Goal: Task Accomplishment & Management: Manage account settings

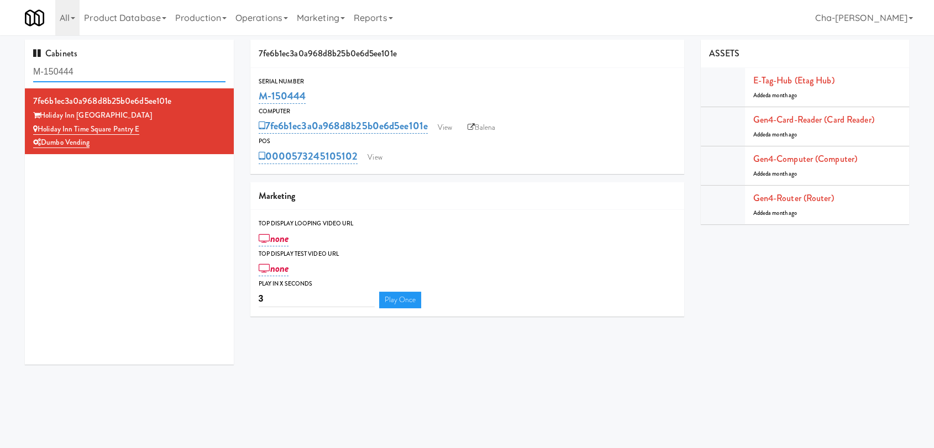
click at [88, 75] on input "M-150444" at bounding box center [129, 72] width 192 height 20
paste input "2482"
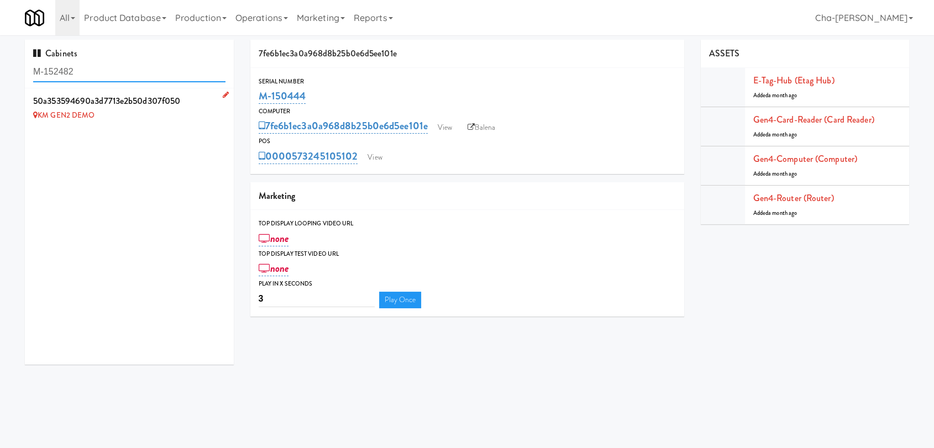
type input "M-152482"
click at [223, 92] on icon at bounding box center [226, 94] width 6 height 7
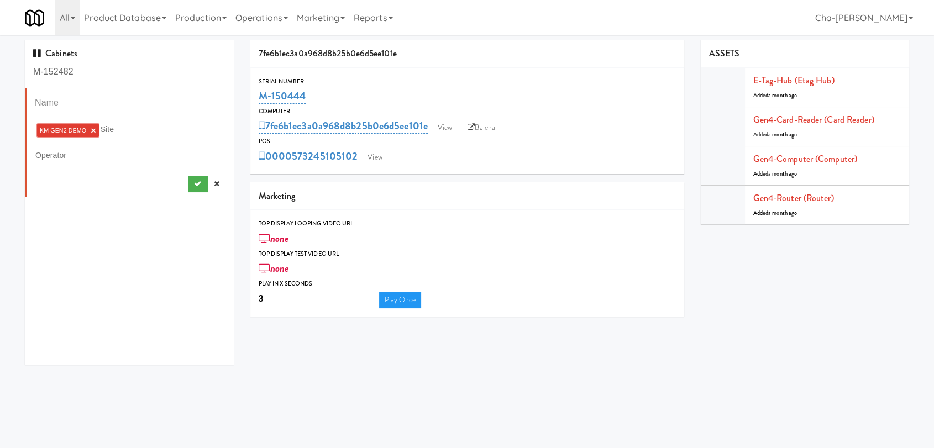
click at [97, 129] on li "KM GEN2 DEMO ×" at bounding box center [67, 130] width 63 height 14
click at [94, 129] on link "×" at bounding box center [93, 130] width 5 height 9
click at [56, 155] on input "text" at bounding box center [51, 153] width 33 height 14
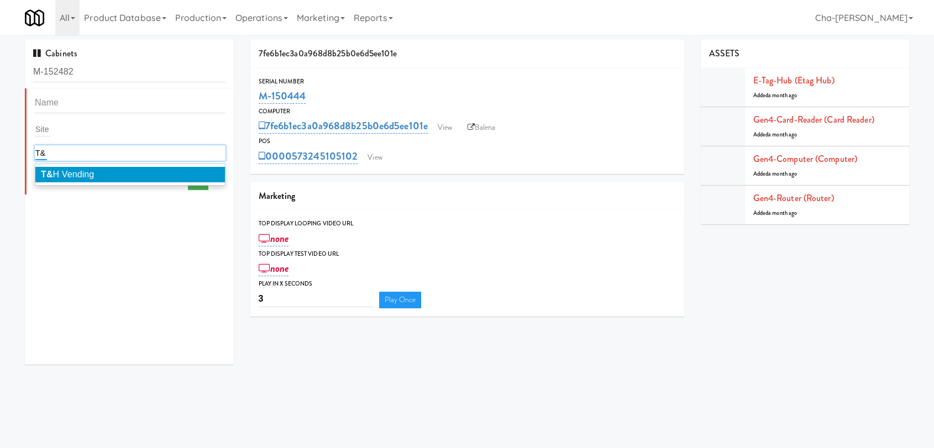
type input "T&"
click at [66, 170] on span "T& H Vending" at bounding box center [67, 174] width 53 height 9
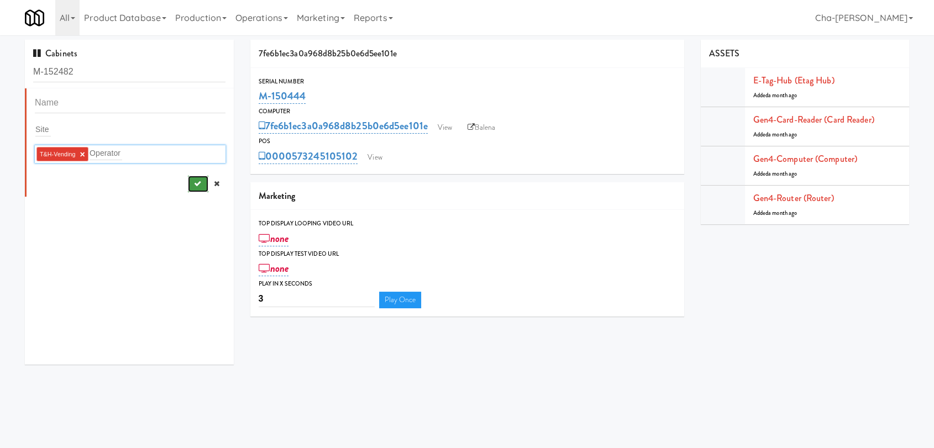
click at [193, 185] on icon "submit" at bounding box center [196, 183] width 7 height 7
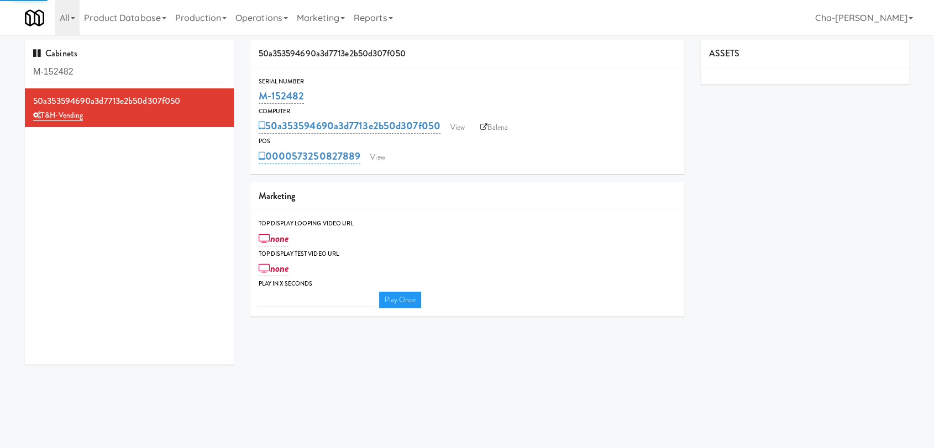
type input "3"
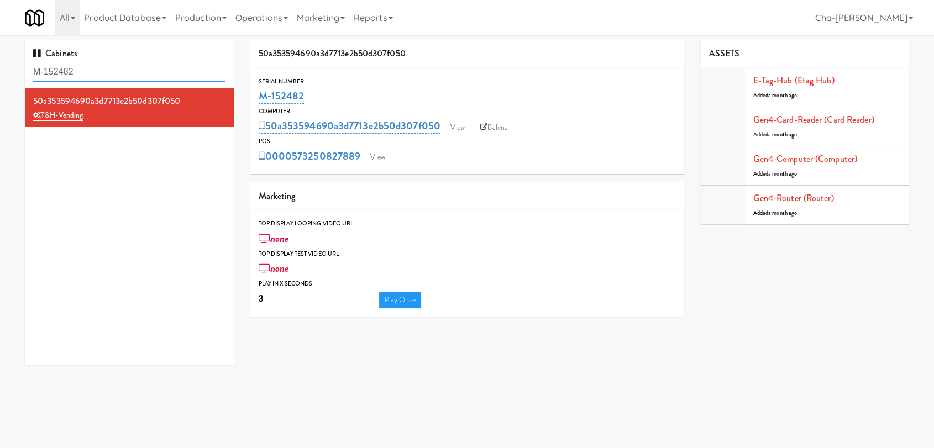
click at [116, 73] on input "M-152482" at bounding box center [129, 72] width 192 height 20
paste input "42148"
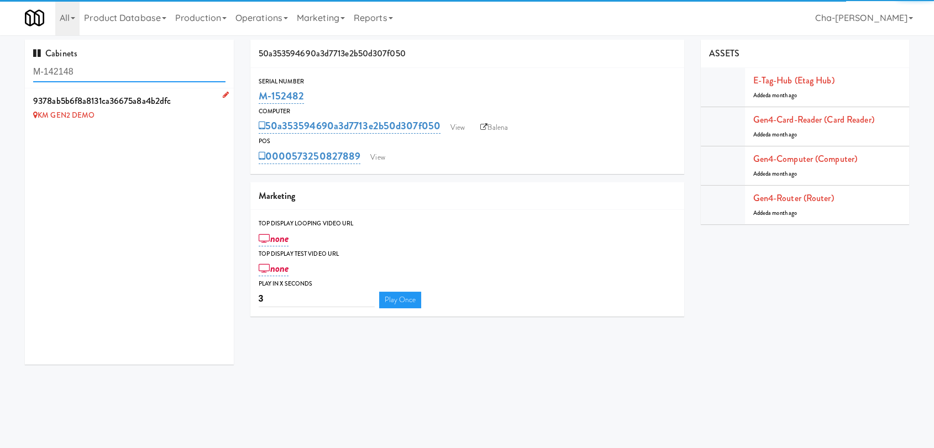
type input "M-142148"
click at [223, 96] on icon at bounding box center [226, 94] width 6 height 7
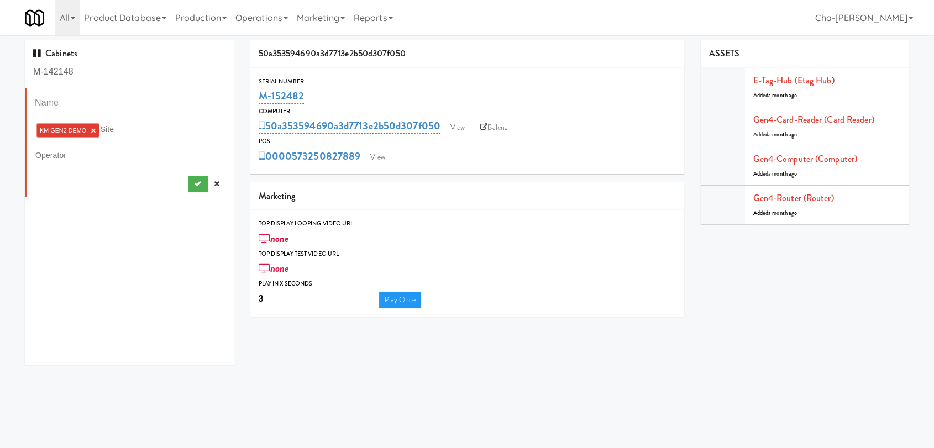
click at [92, 130] on link "×" at bounding box center [93, 130] width 5 height 9
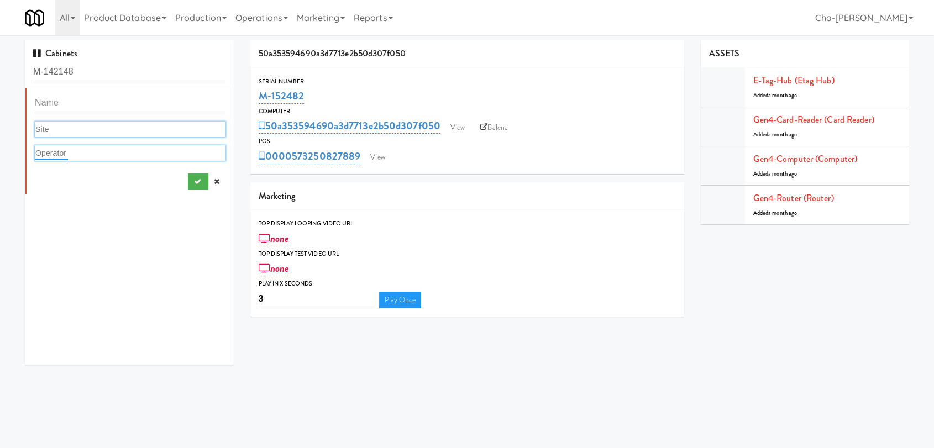
click at [64, 153] on input "text" at bounding box center [51, 153] width 33 height 14
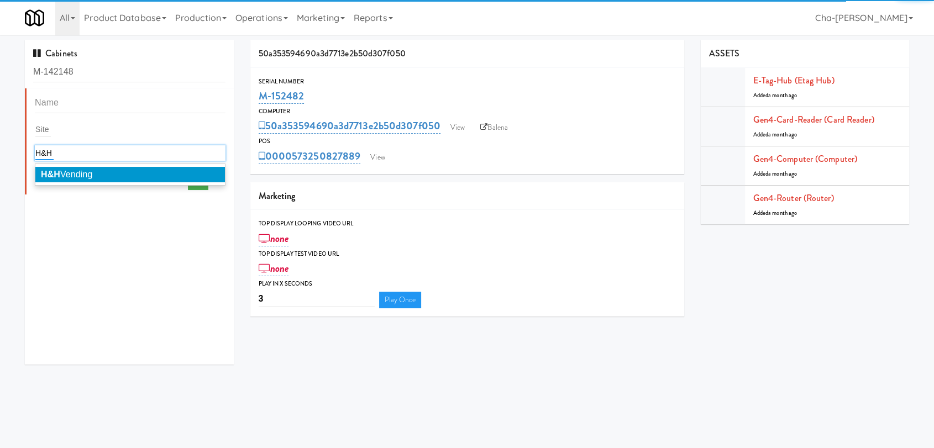
type input "H&H"
click at [91, 177] on span "H&H Vending" at bounding box center [67, 174] width 52 height 9
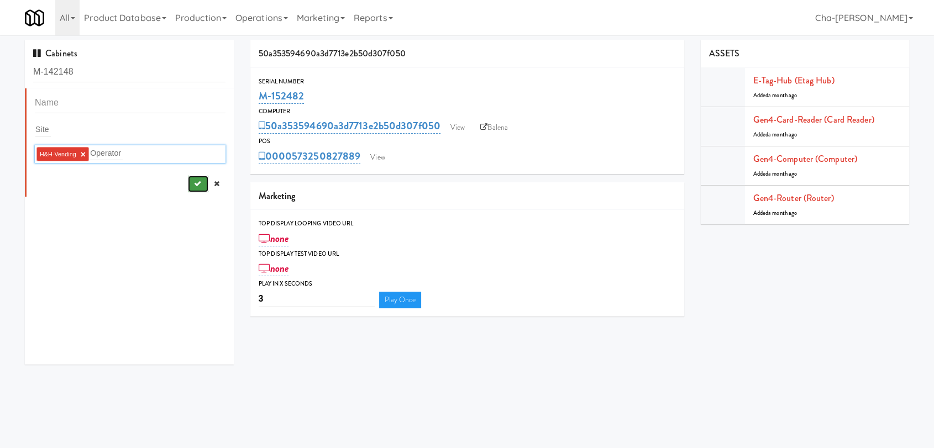
click at [193, 182] on icon "submit" at bounding box center [196, 183] width 7 height 7
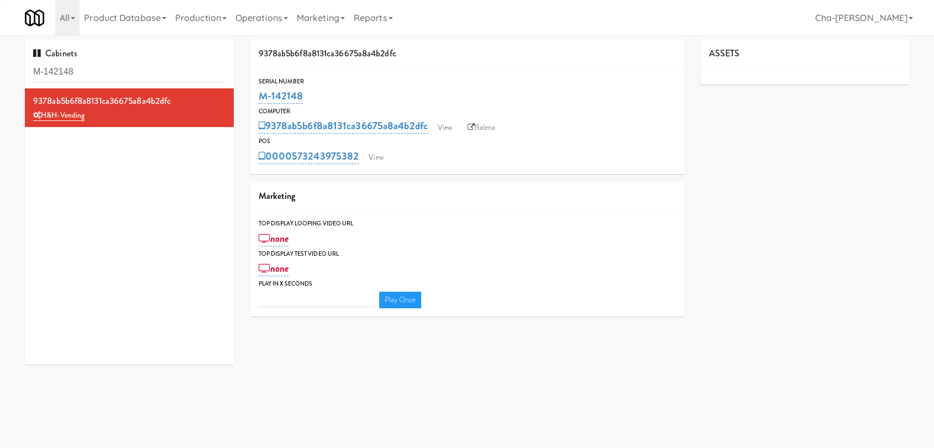
type input "3"
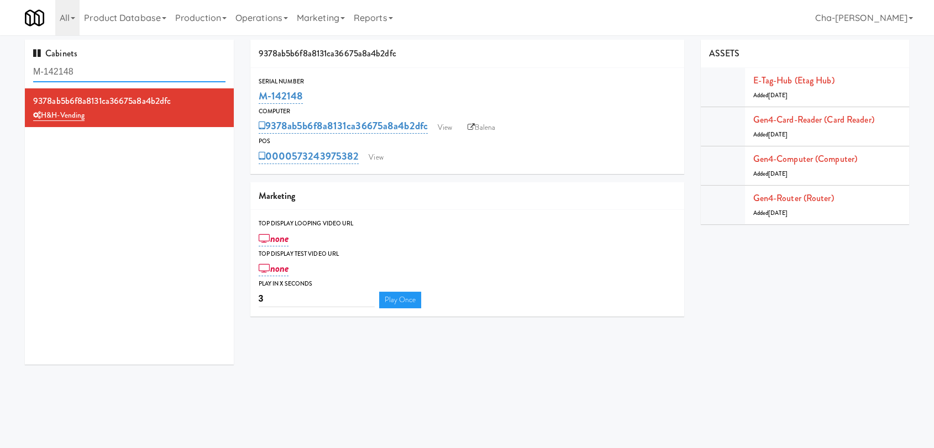
click at [145, 72] on input "M-142148" at bounding box center [129, 72] width 192 height 20
paste input "5247"
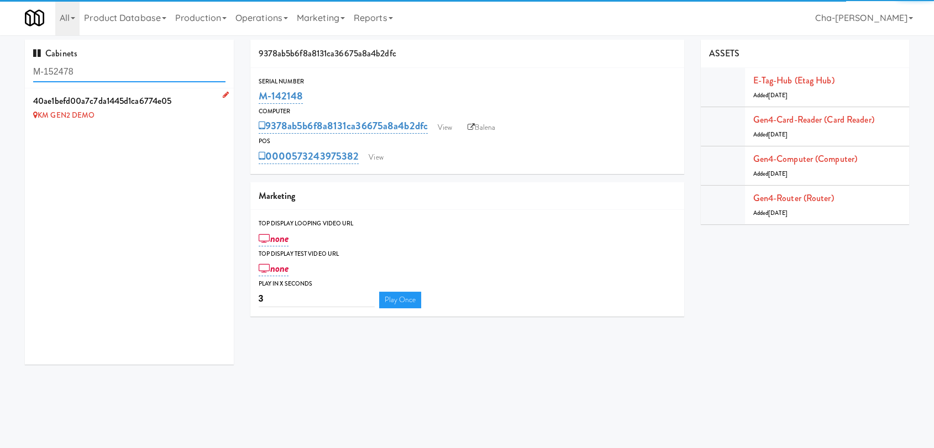
type input "M-152478"
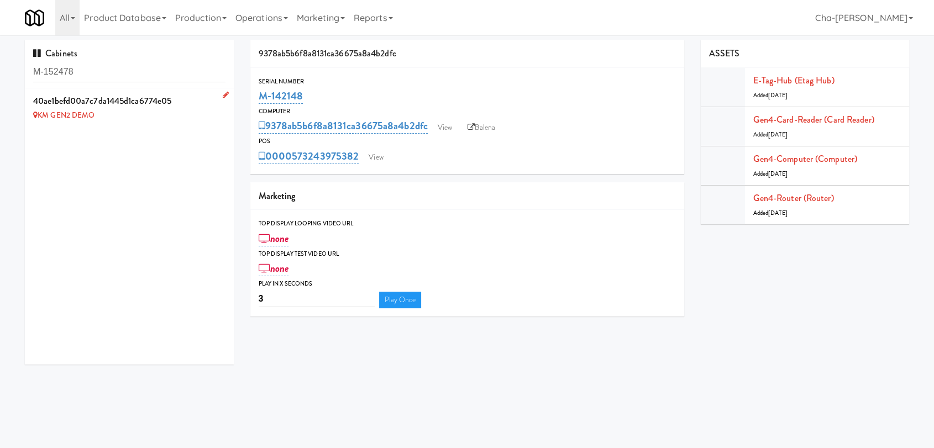
click at [223, 91] on icon at bounding box center [226, 94] width 6 height 7
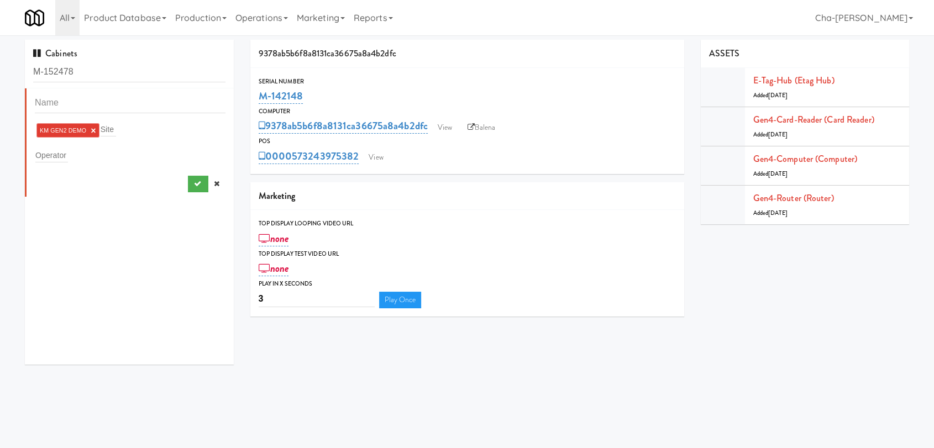
click at [93, 129] on link "×" at bounding box center [93, 130] width 5 height 9
click at [74, 147] on div "Operator" at bounding box center [130, 152] width 191 height 15
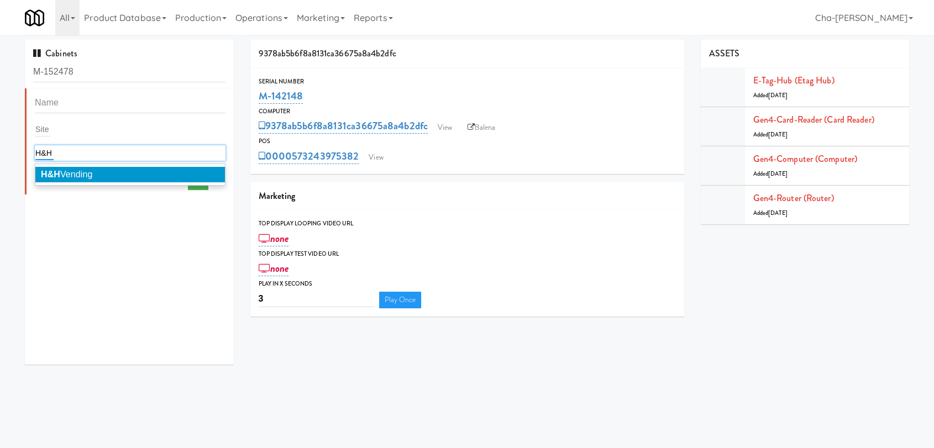
type input "H&H"
click at [124, 172] on li "H&H Vending" at bounding box center [129, 174] width 189 height 15
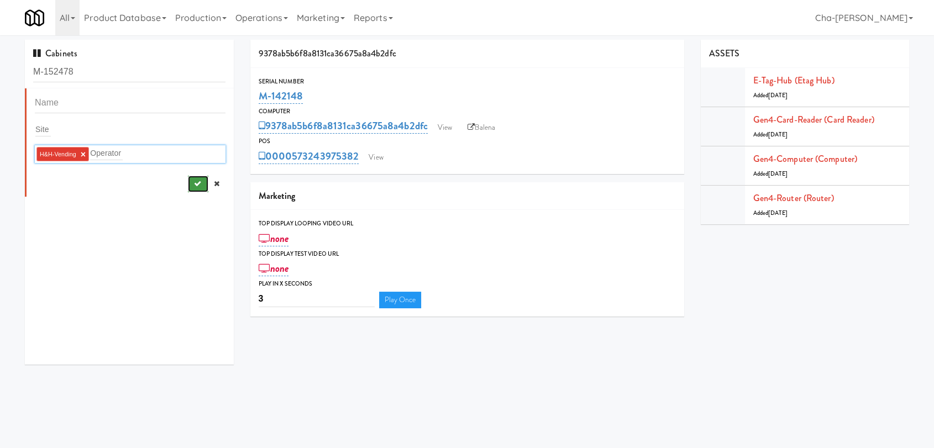
click at [193, 181] on icon "submit" at bounding box center [196, 183] width 7 height 7
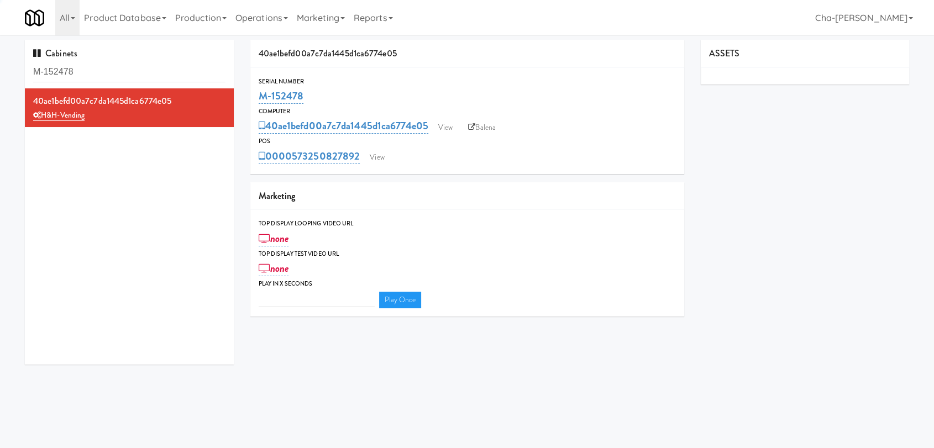
type input "3"
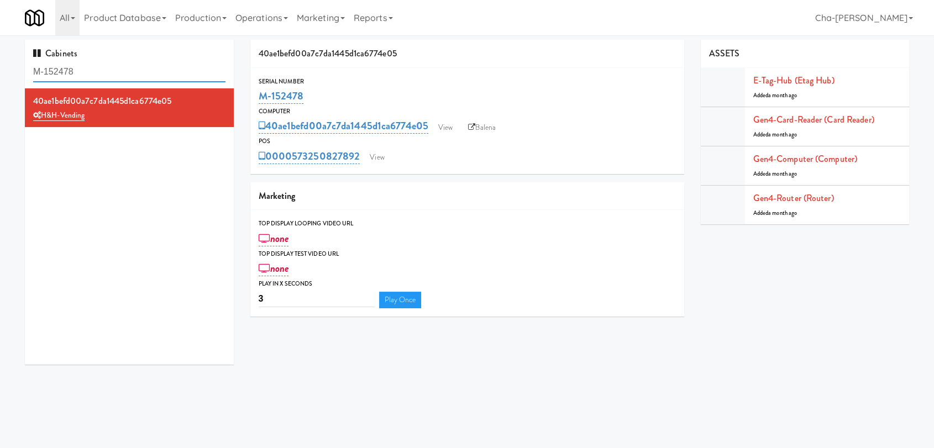
click at [131, 70] on input "M-152478" at bounding box center [129, 72] width 192 height 20
paste input "57"
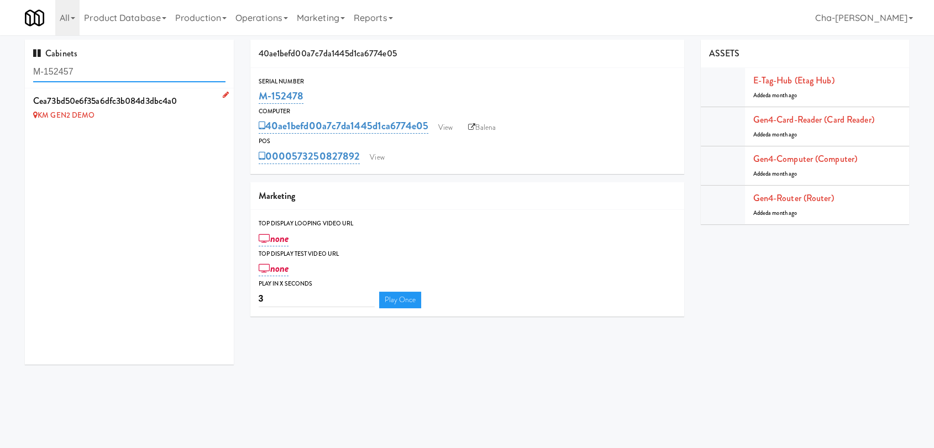
type input "M-152457"
click at [223, 93] on icon at bounding box center [226, 94] width 6 height 7
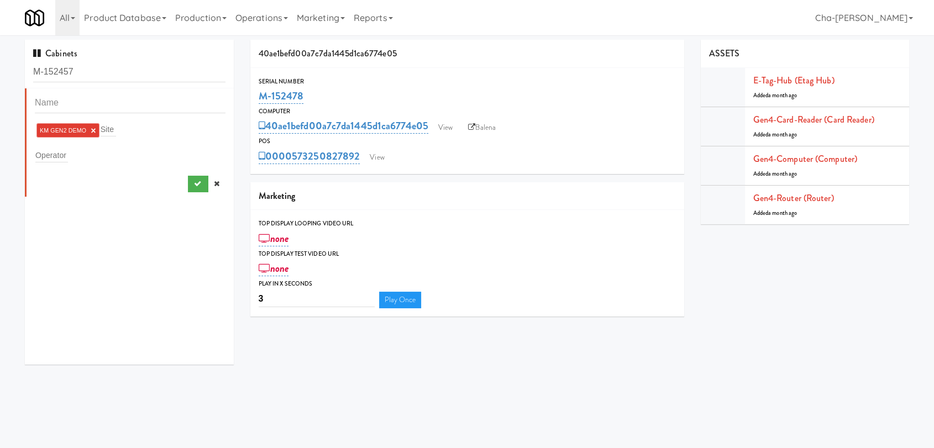
click at [94, 130] on link "×" at bounding box center [93, 130] width 5 height 9
click at [68, 151] on div "Operator" at bounding box center [130, 152] width 191 height 15
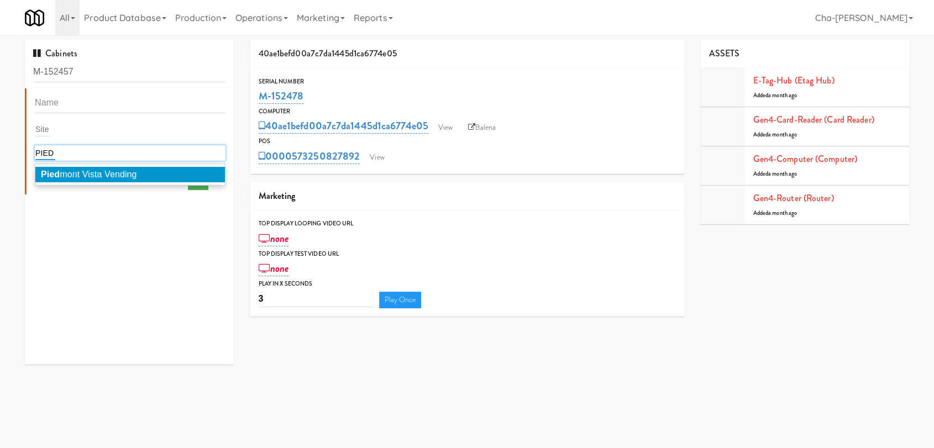
type input "PIED"
click at [98, 171] on span "Pied mont Vista Vending" at bounding box center [89, 174] width 96 height 9
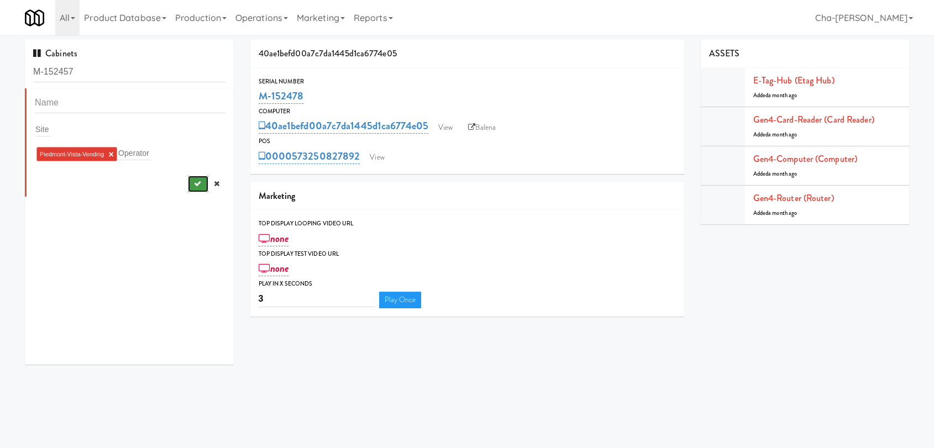
click at [188, 178] on button "submit" at bounding box center [198, 184] width 20 height 17
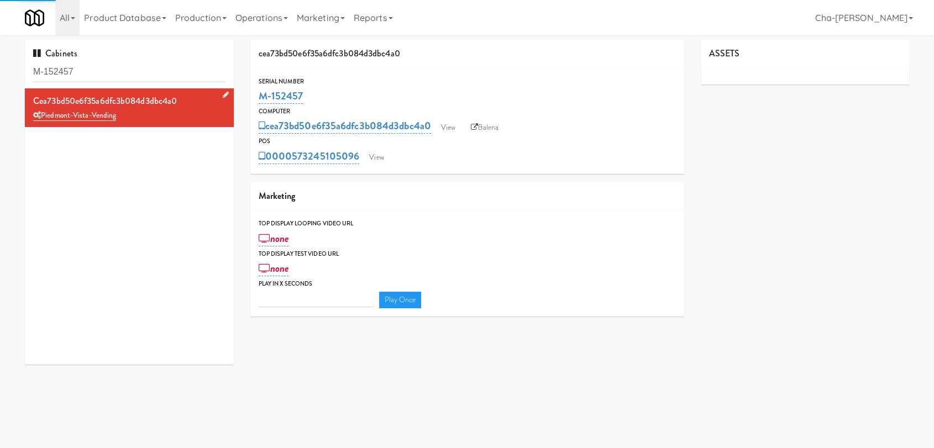
type input "3"
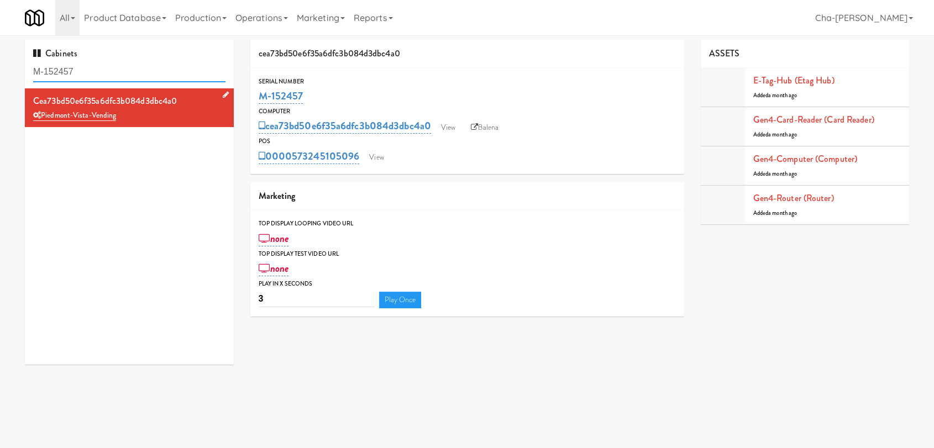
click at [148, 70] on input "M-152457" at bounding box center [129, 72] width 192 height 20
paste input "5233"
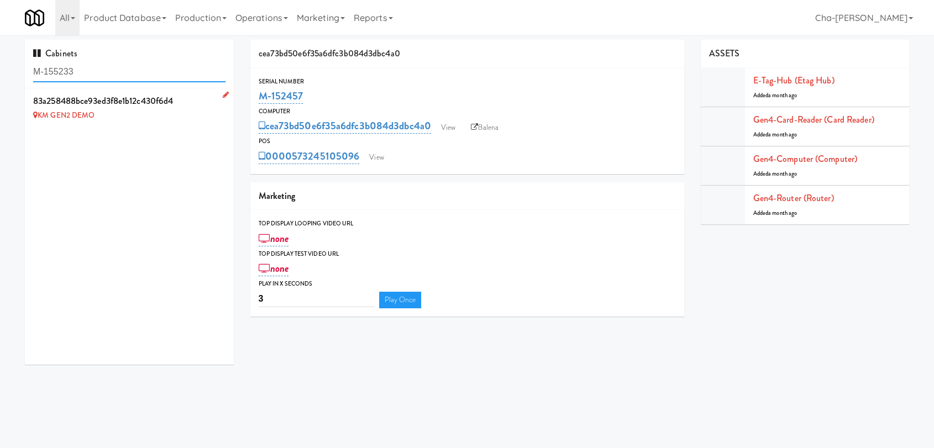
type input "M-155233"
click at [223, 93] on icon at bounding box center [226, 94] width 6 height 7
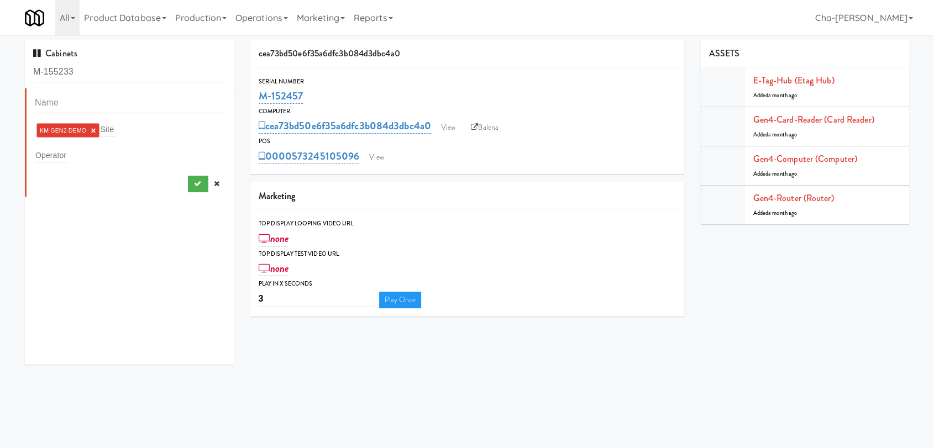
click at [93, 133] on link "×" at bounding box center [93, 130] width 5 height 9
click at [67, 155] on input "text" at bounding box center [51, 153] width 33 height 14
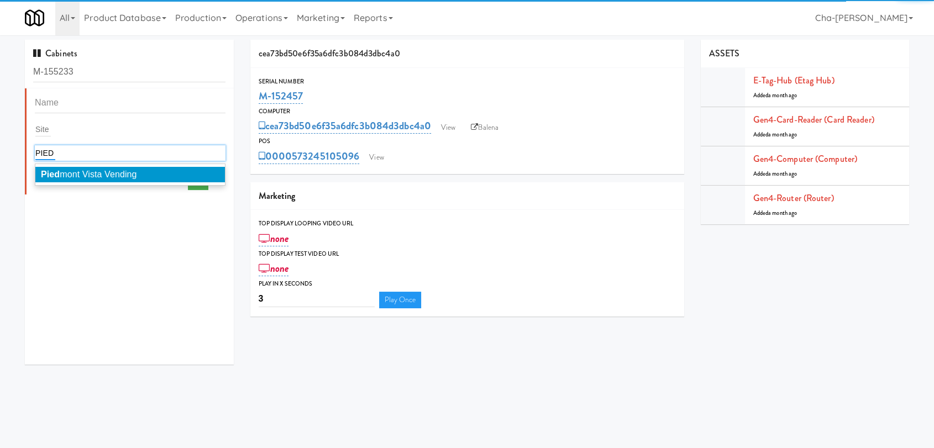
type input "PIED"
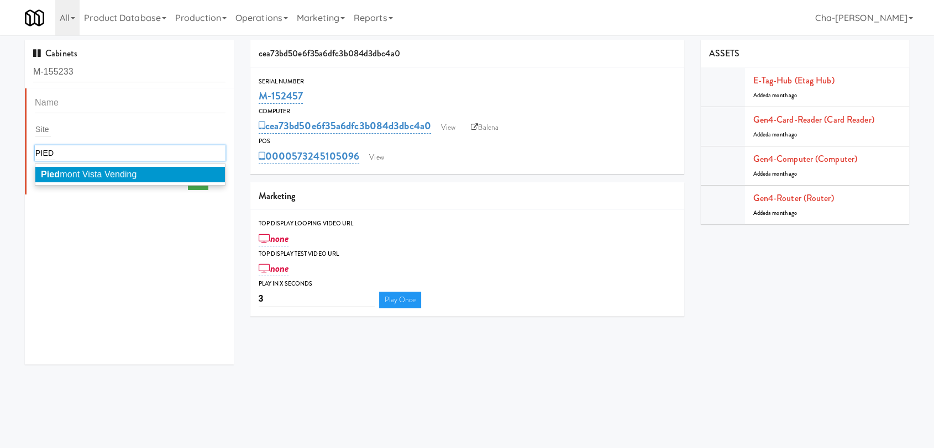
click at [84, 177] on span "Pied mont Vista Vending" at bounding box center [89, 174] width 96 height 9
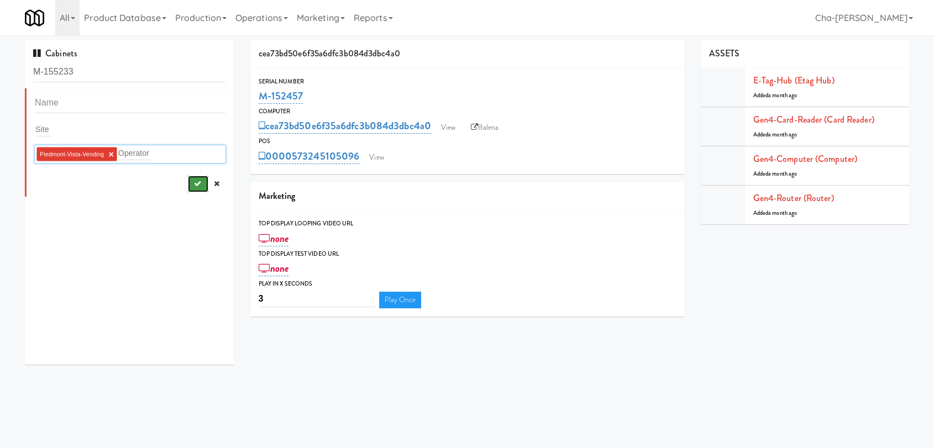
click at [193, 182] on icon "submit" at bounding box center [196, 183] width 7 height 7
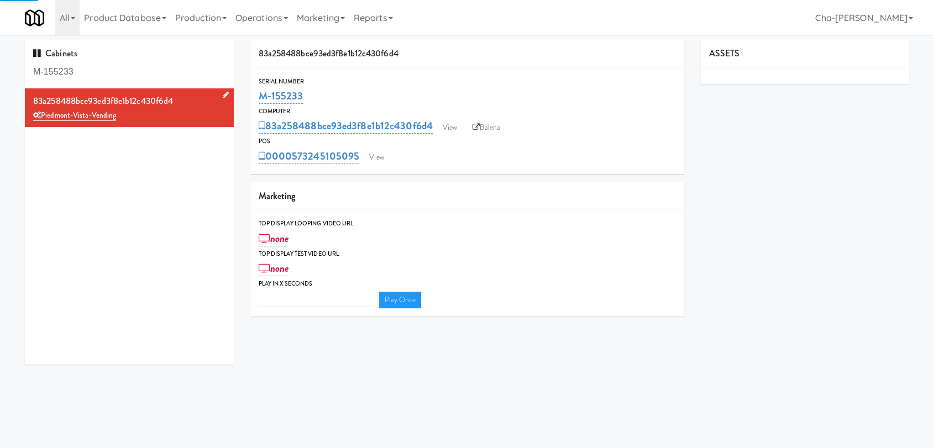
type input "3"
